Goal: Information Seeking & Learning: Understand process/instructions

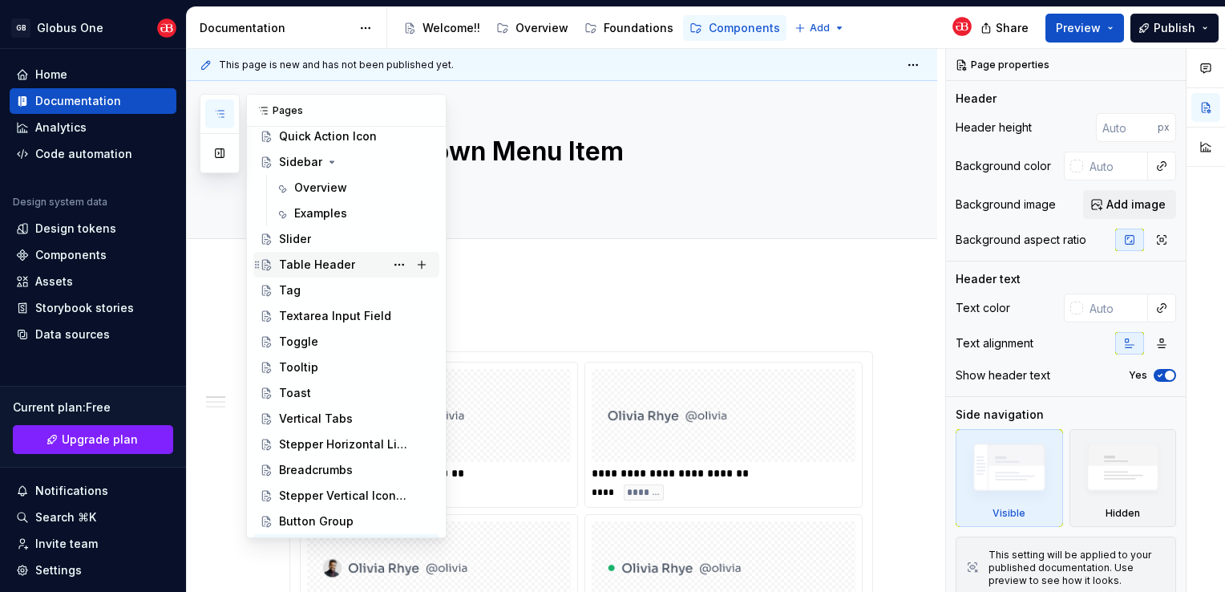
scroll to position [860, 0]
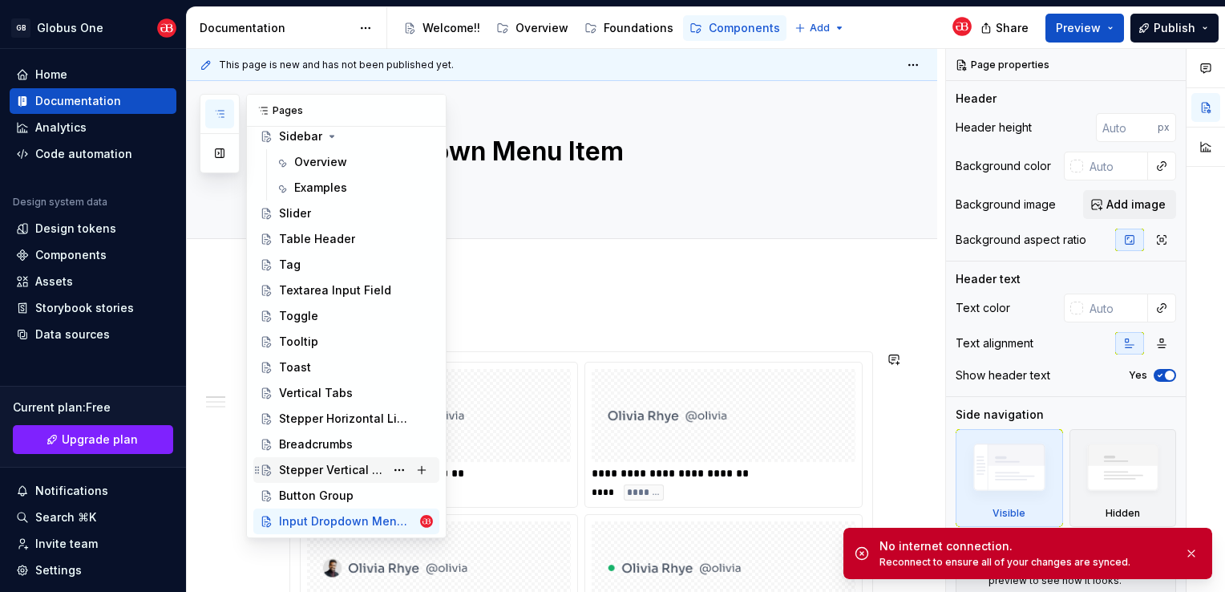
click at [348, 463] on div "Stepper Vertical Icons With Text" at bounding box center [332, 470] width 106 height 16
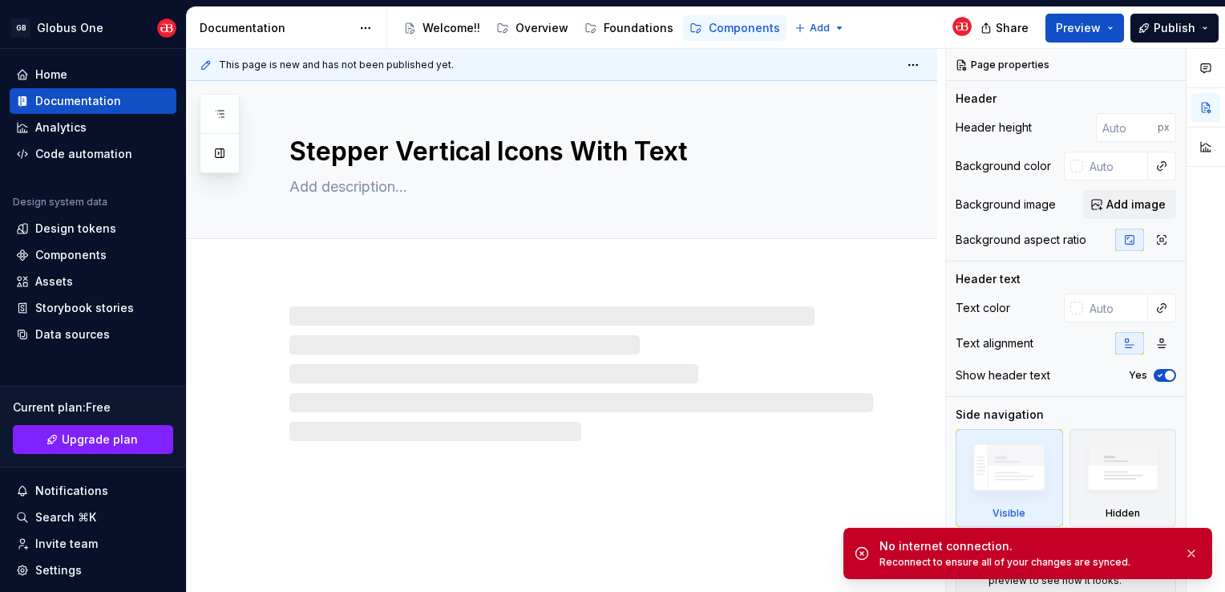
type textarea "*"
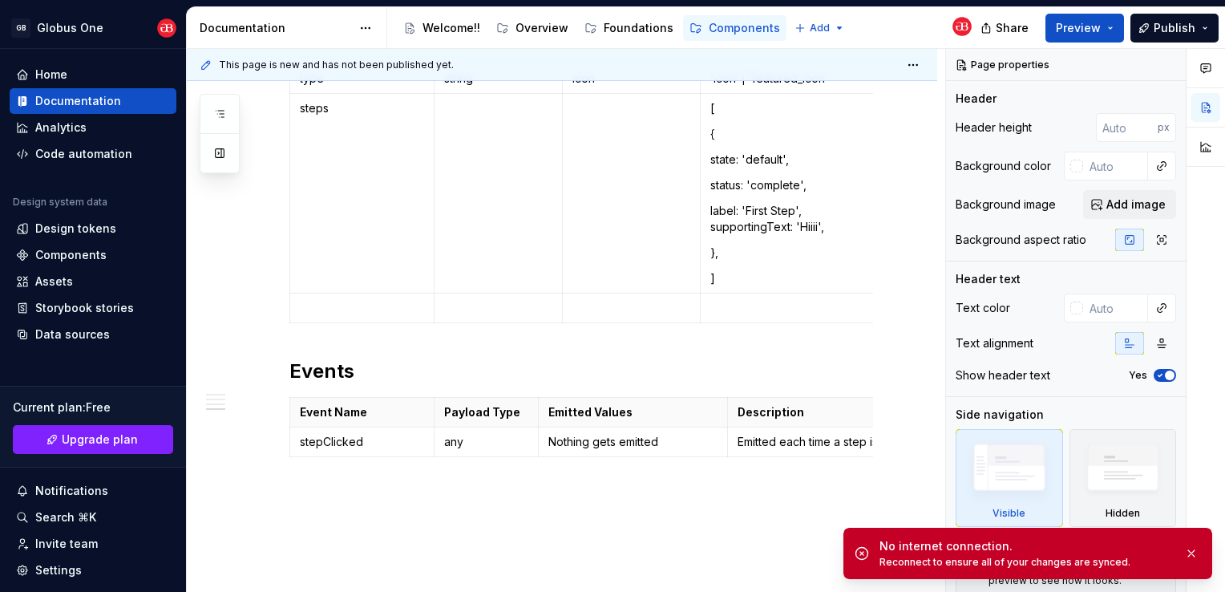
scroll to position [970, 0]
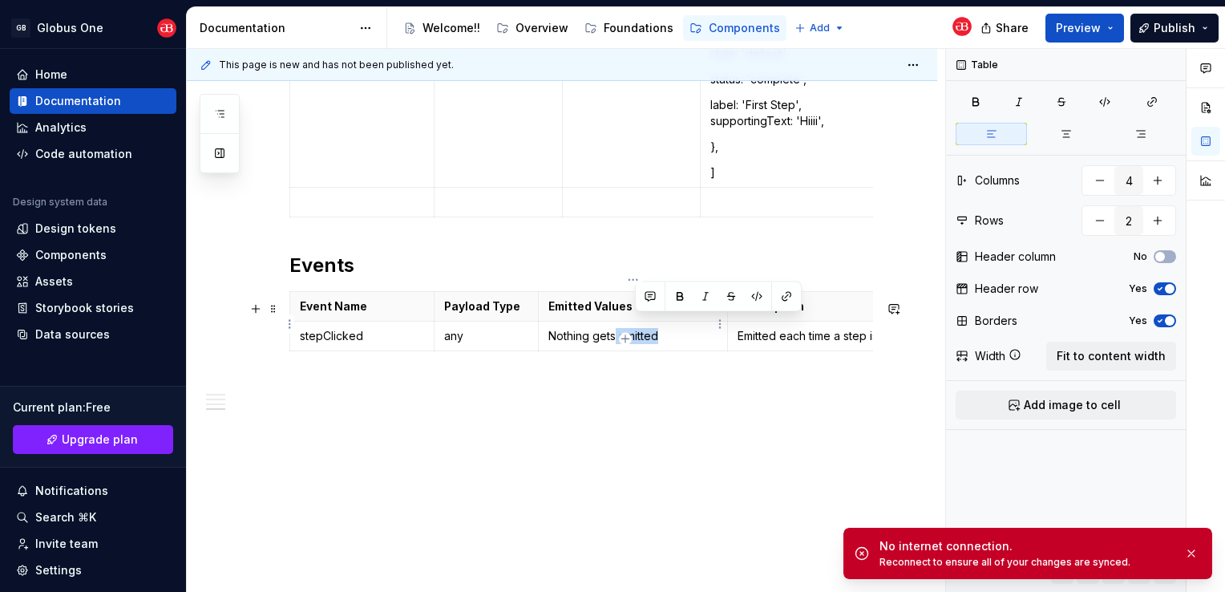
drag, startPoint x: 684, startPoint y: 323, endPoint x: 613, endPoint y: 326, distance: 70.6
click at [613, 328] on p "Nothing gets emitted" at bounding box center [633, 336] width 170 height 16
click at [561, 328] on p "Nothing gets emitted" at bounding box center [633, 336] width 170 height 16
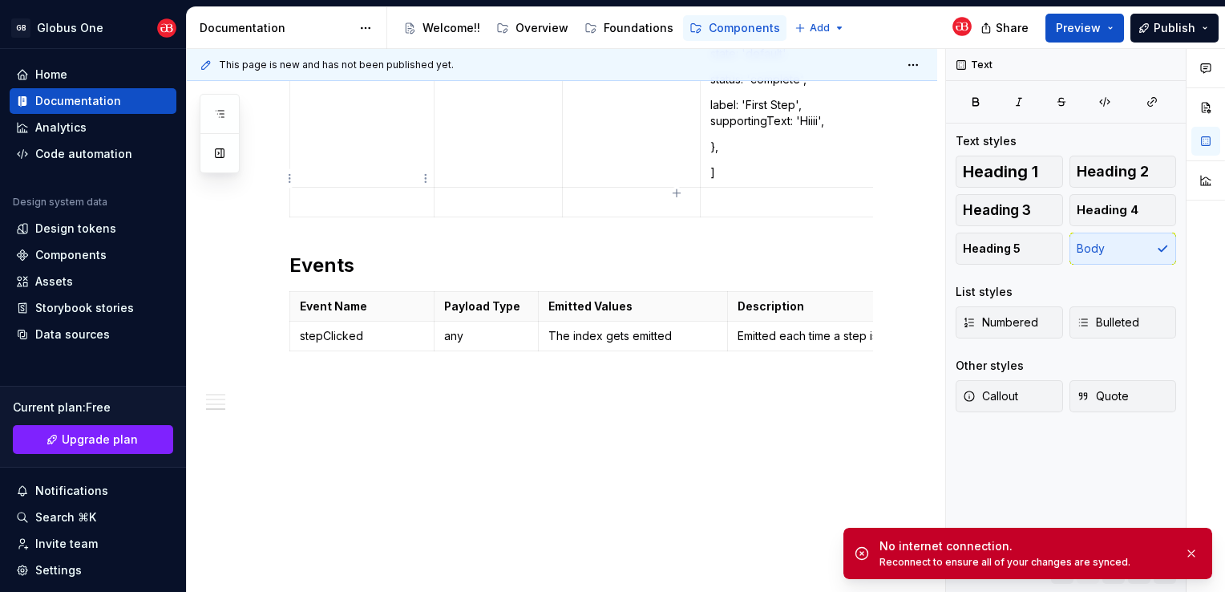
type textarea "*"
